Goal: Submit feedback/report problem: Submit feedback/report problem

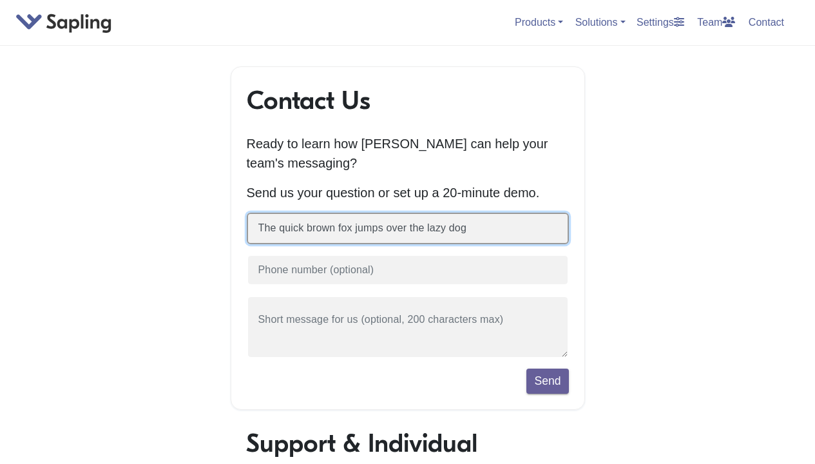
type input "The quick brown fox jumps over the lazy dog"
click at [527, 369] on button "Send" at bounding box center [548, 381] width 42 height 24
